Goal: Task Accomplishment & Management: Manage account settings

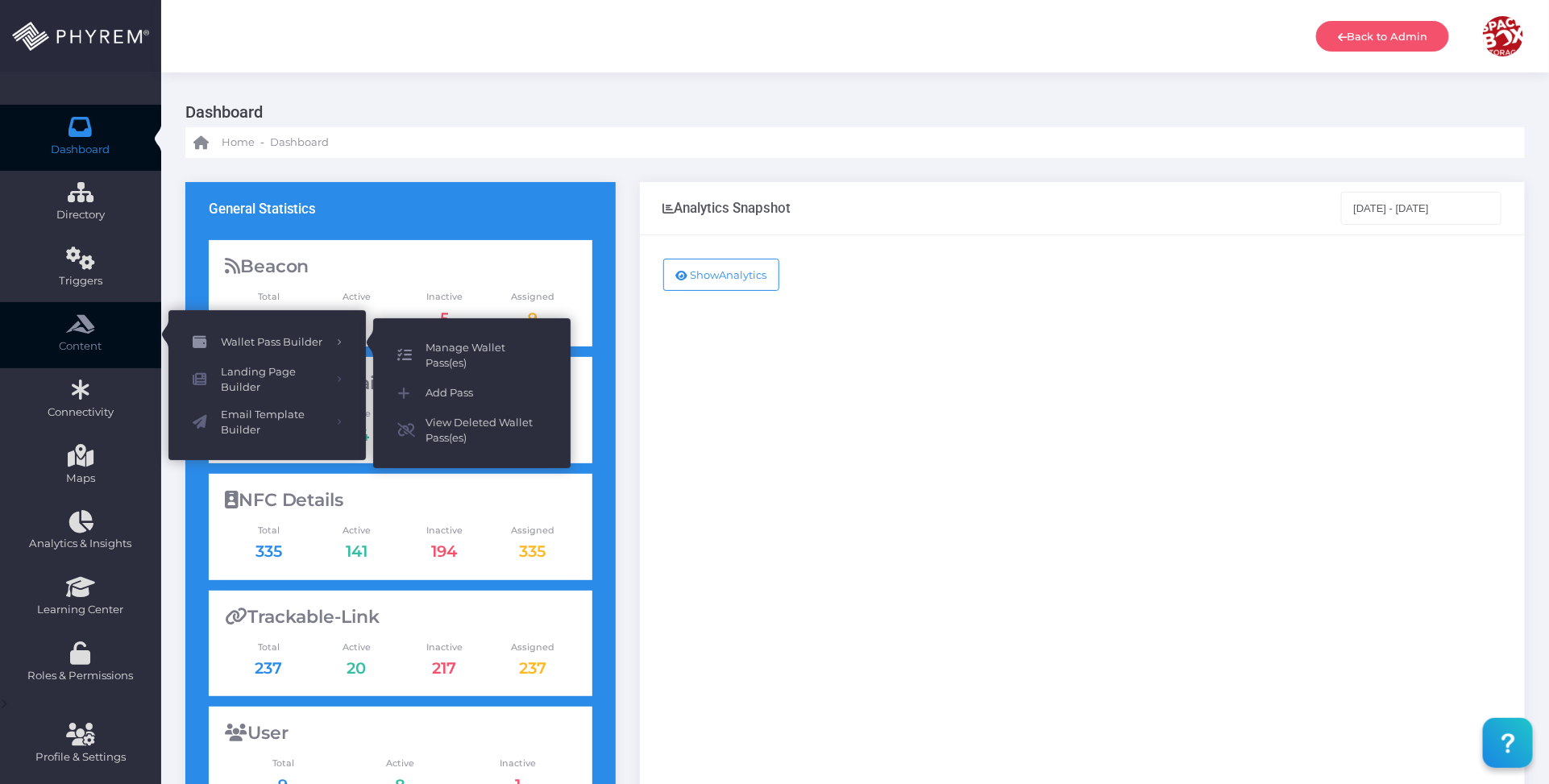
click at [466, 348] on span "Manage Wallet Pass(es)" at bounding box center [486, 355] width 121 height 31
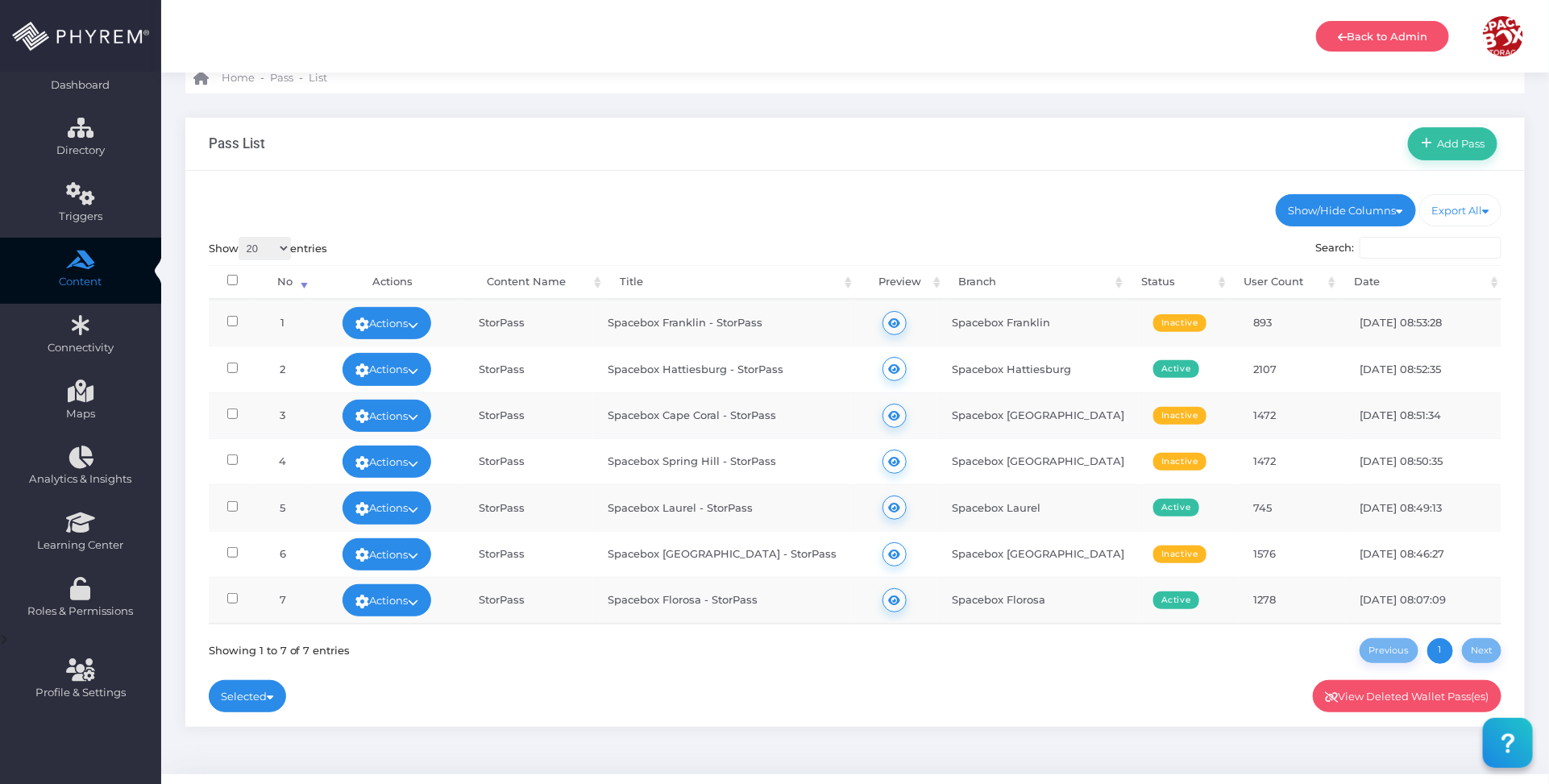
scroll to position [100, 0]
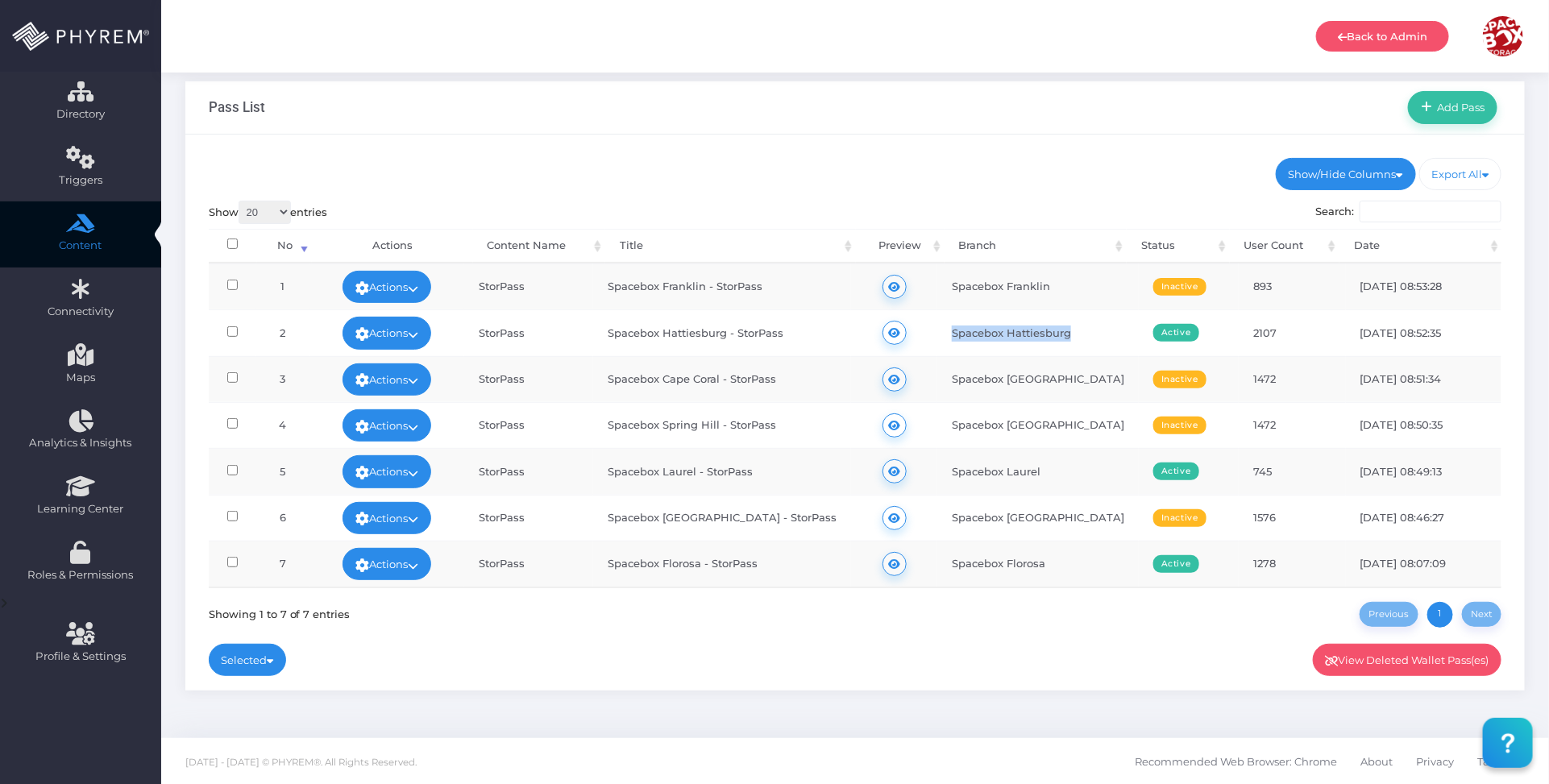
drag, startPoint x: 1029, startPoint y: 327, endPoint x: 956, endPoint y: 322, distance: 73.2
click at [956, 322] on td "Spacebox Hattiesburg" at bounding box center [1038, 332] width 202 height 46
copy td "Spacebox Hattiesburg"
drag, startPoint x: 1049, startPoint y: 469, endPoint x: 933, endPoint y: 469, distance: 116.0
click at [933, 469] on tr "5 Actions Edit Deactivate Delete View Data View Wallet Pass User(s) Send Push N…" at bounding box center [855, 471] width 1294 height 46
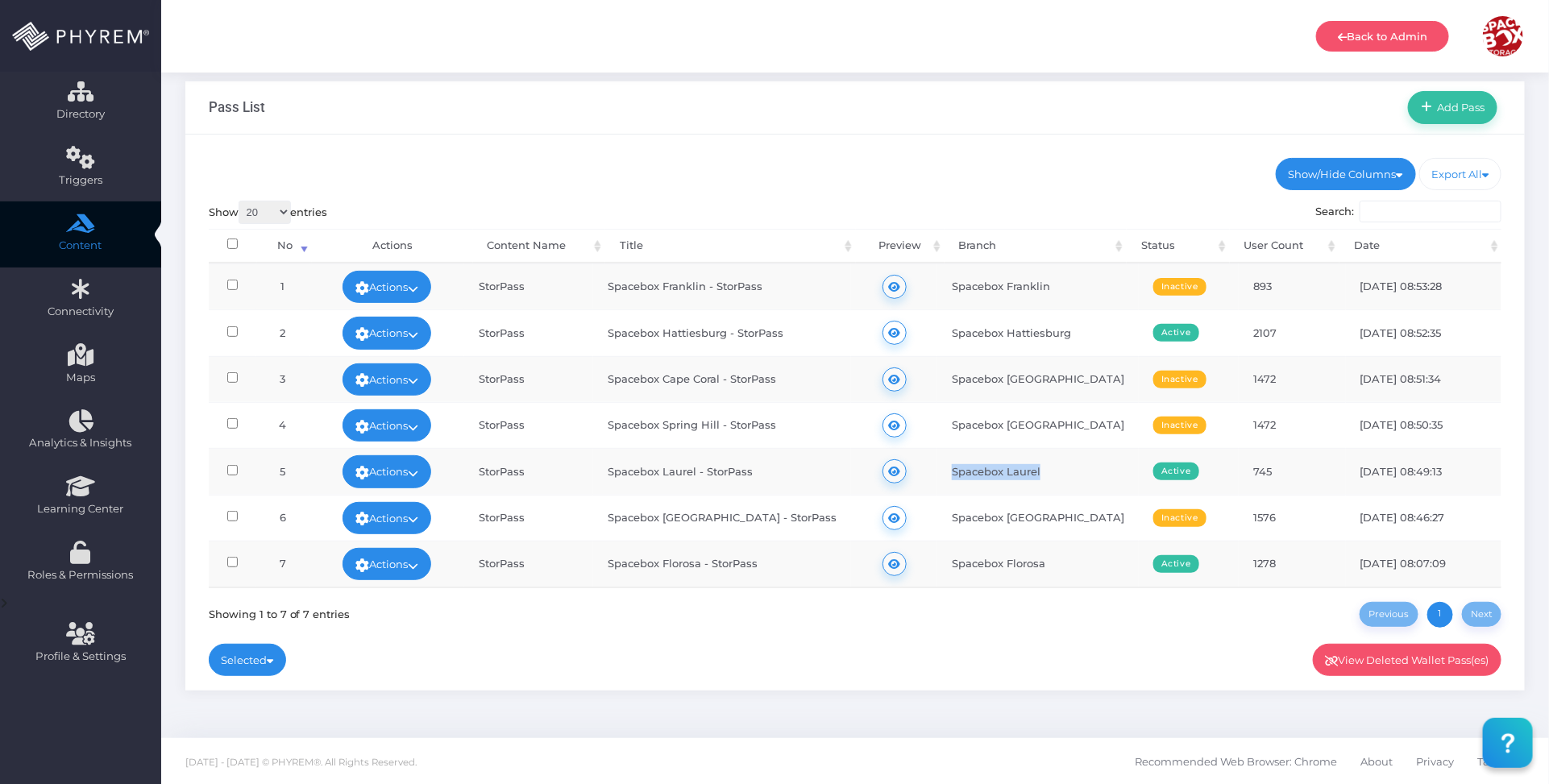
copy td "Spacebox Laurel"
drag, startPoint x: 1057, startPoint y: 570, endPoint x: 957, endPoint y: 566, distance: 100.1
click at [957, 566] on td "Spacebox Florosa" at bounding box center [1038, 564] width 202 height 46
copy td "Spacebox Florosa"
click at [806, 154] on div "Show/Hide Columns No Title" at bounding box center [855, 412] width 1340 height 556
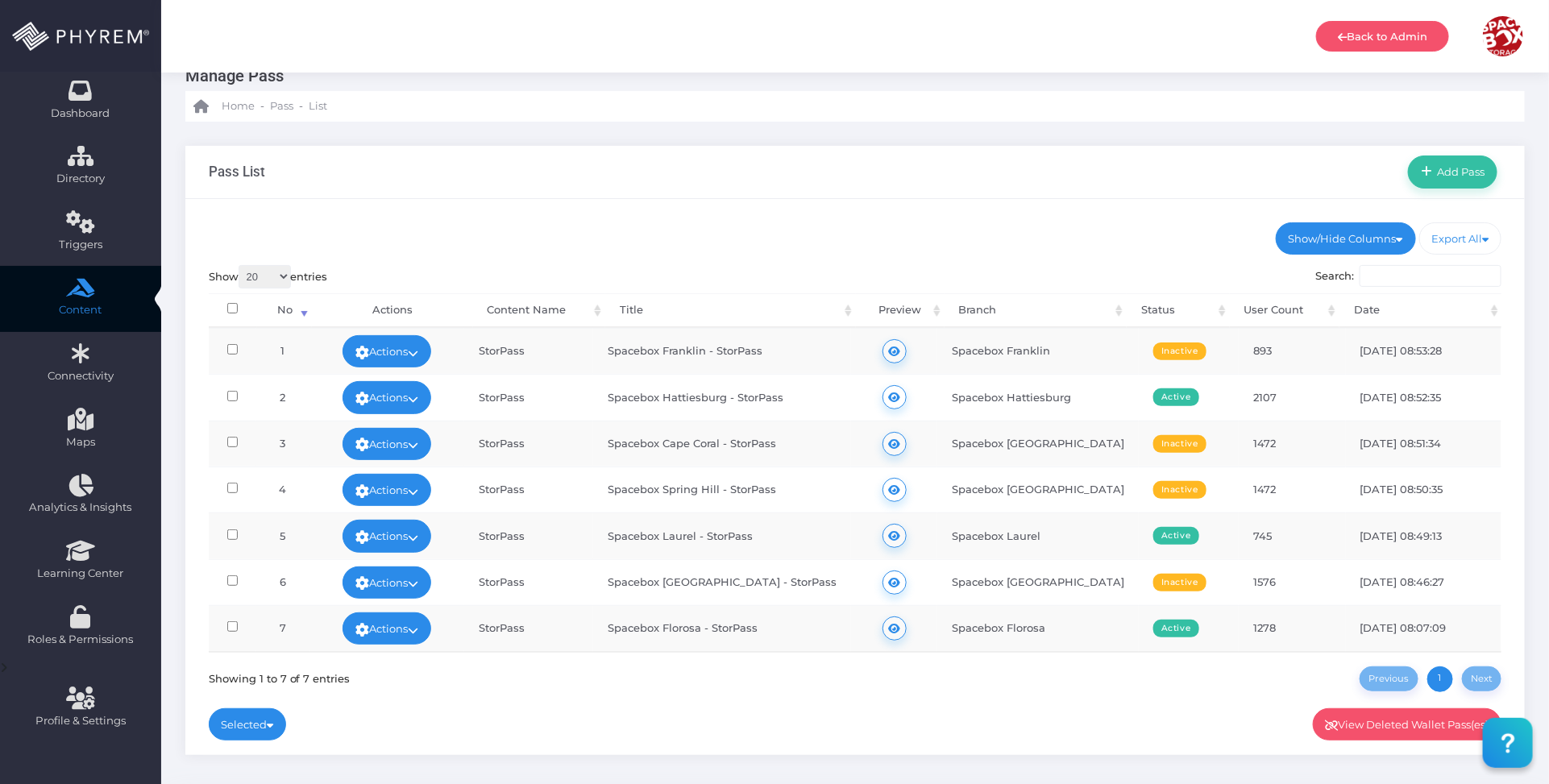
scroll to position [0, 0]
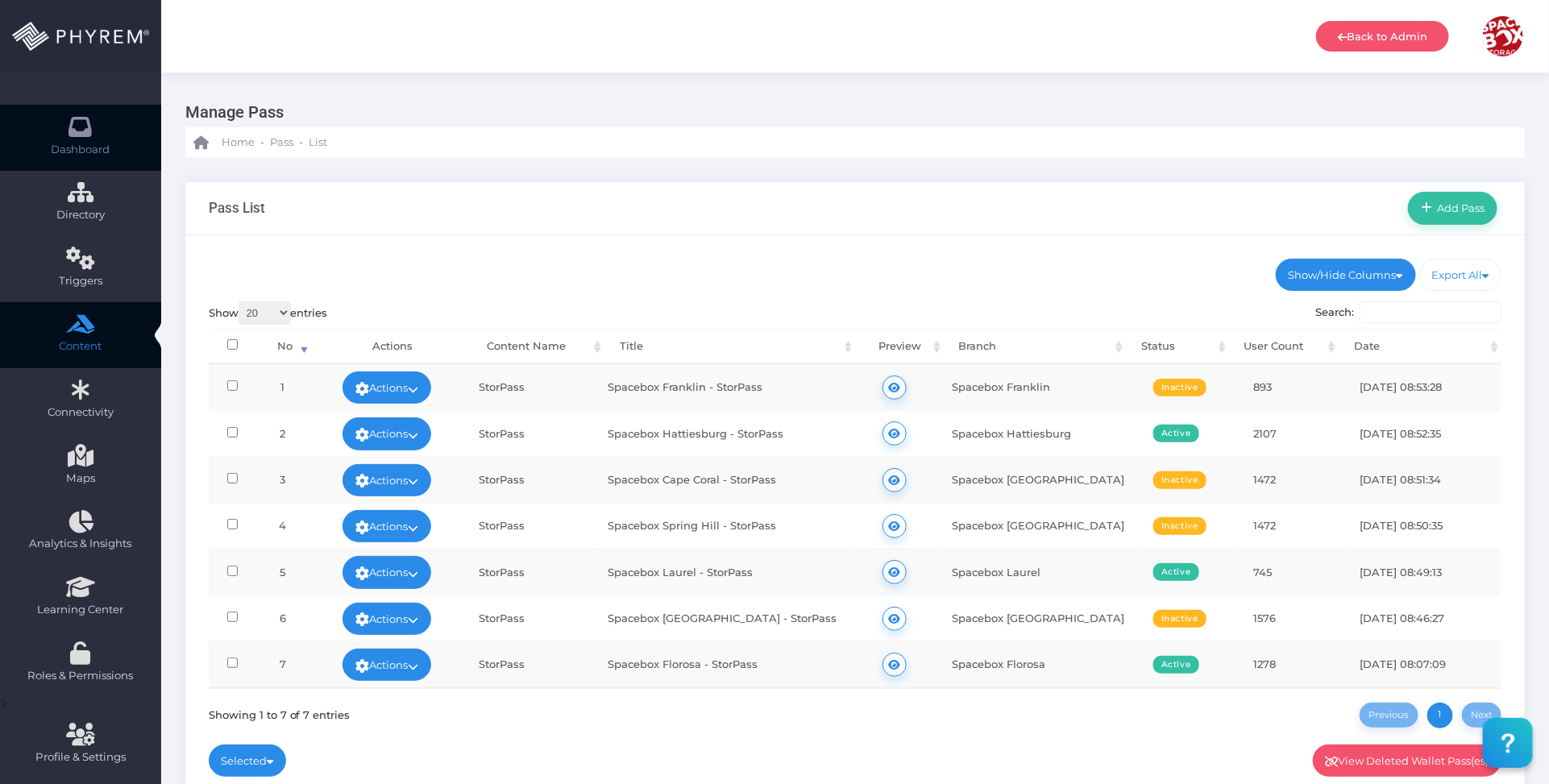
click at [87, 143] on span "Dashboard" at bounding box center [81, 150] width 59 height 16
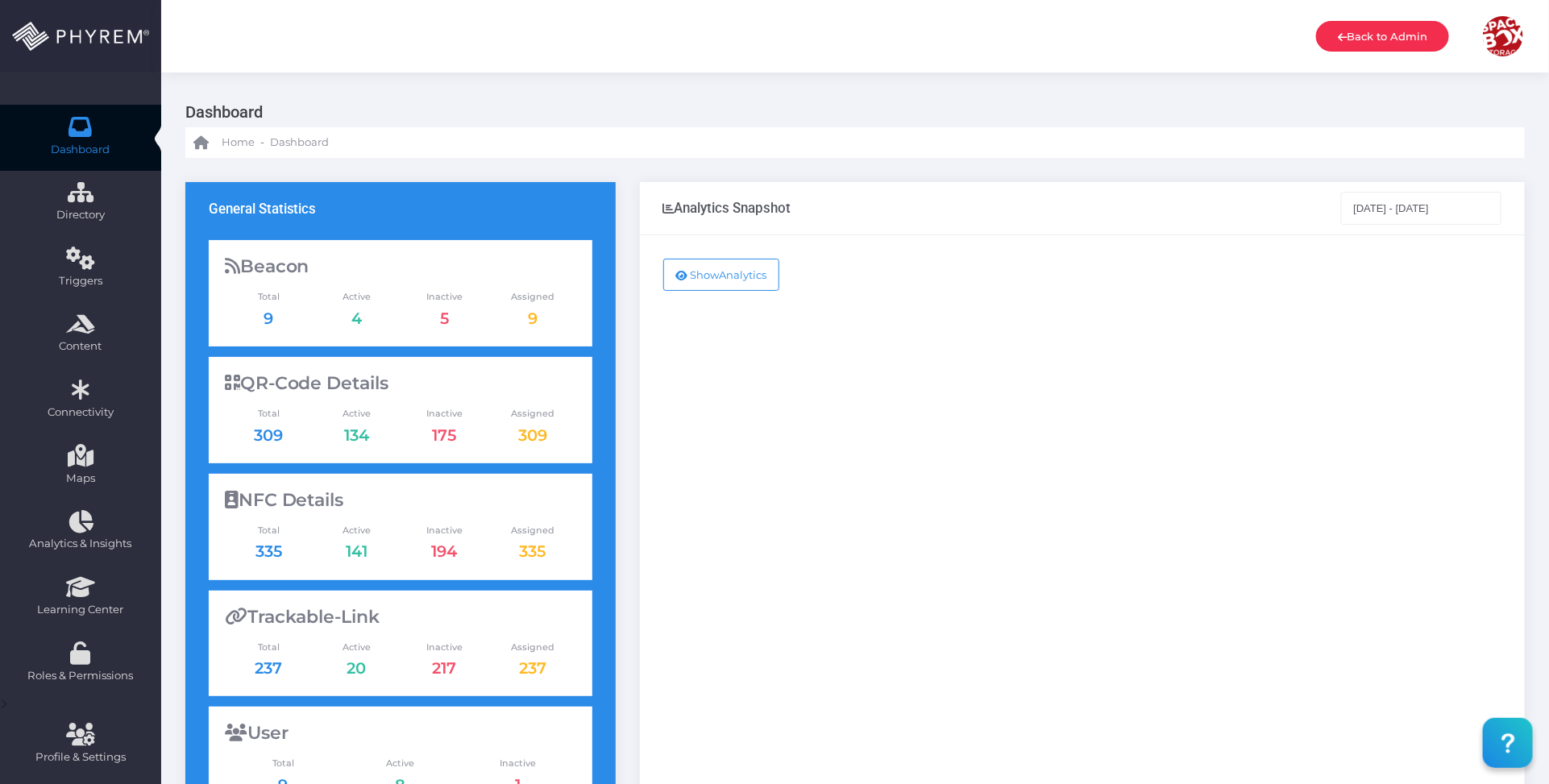
click at [1379, 33] on link "Back to Admin" at bounding box center [1382, 37] width 133 height 31
